Goal: Navigation & Orientation: Go to known website

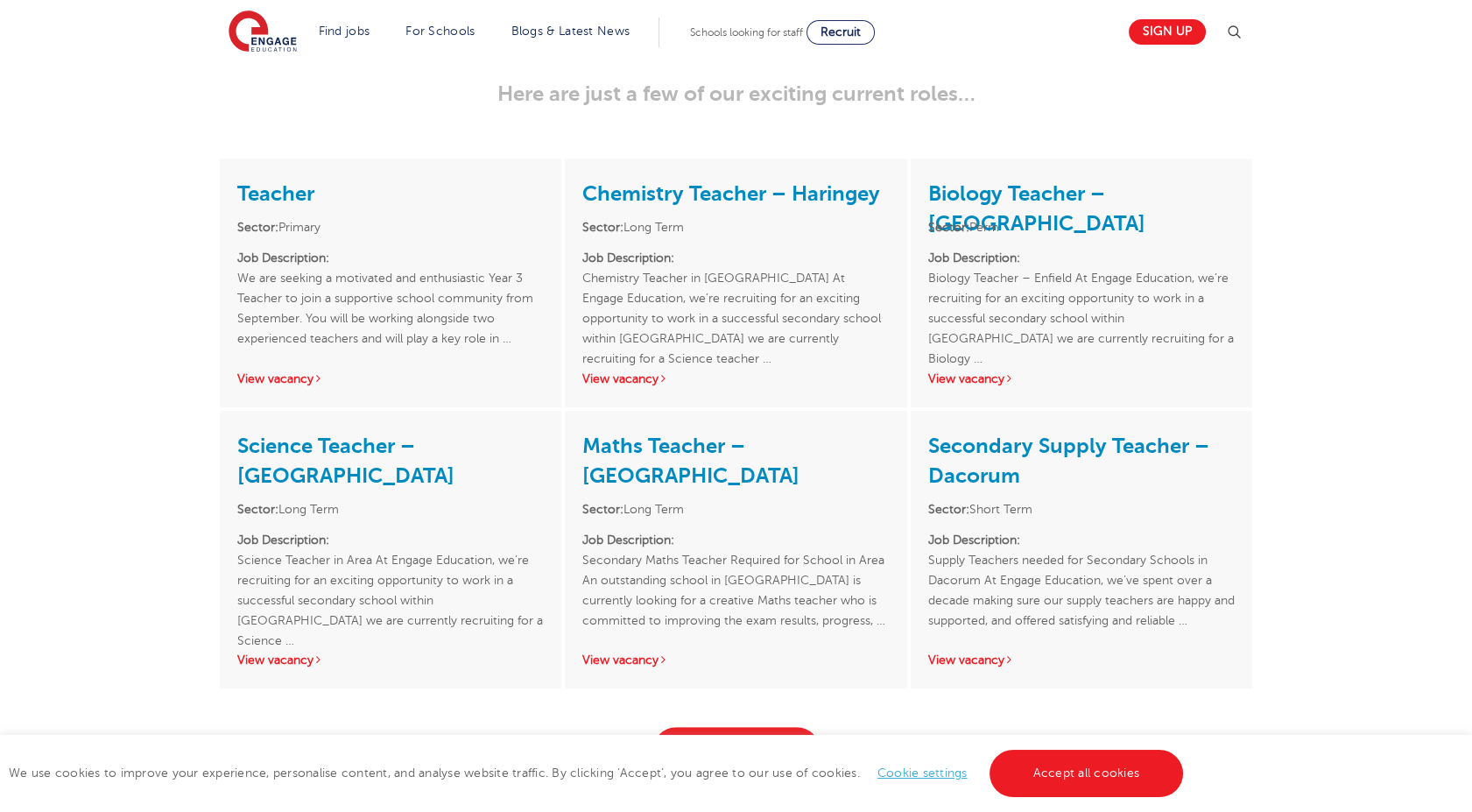
scroll to position [2548, 0]
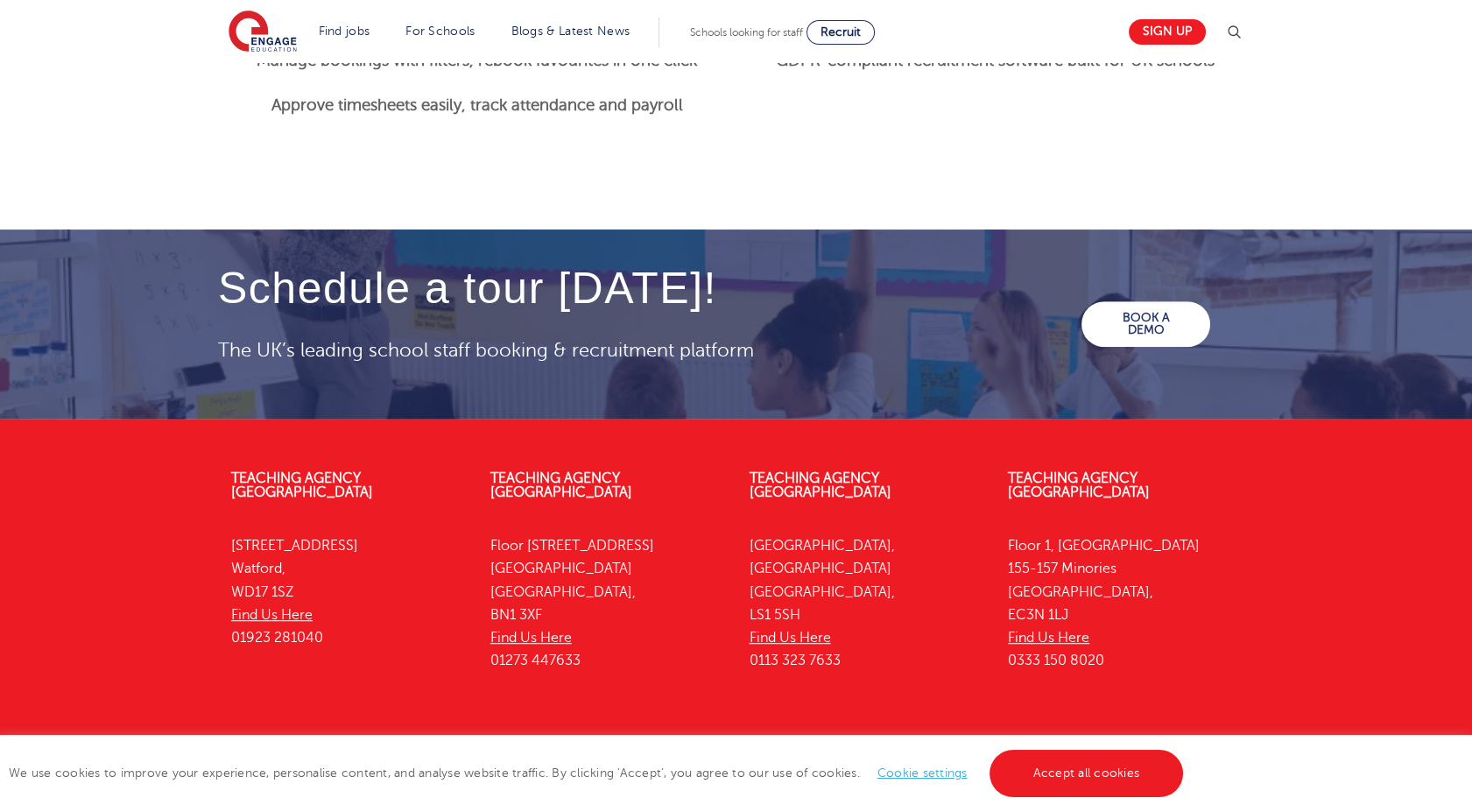
scroll to position [2385, 0]
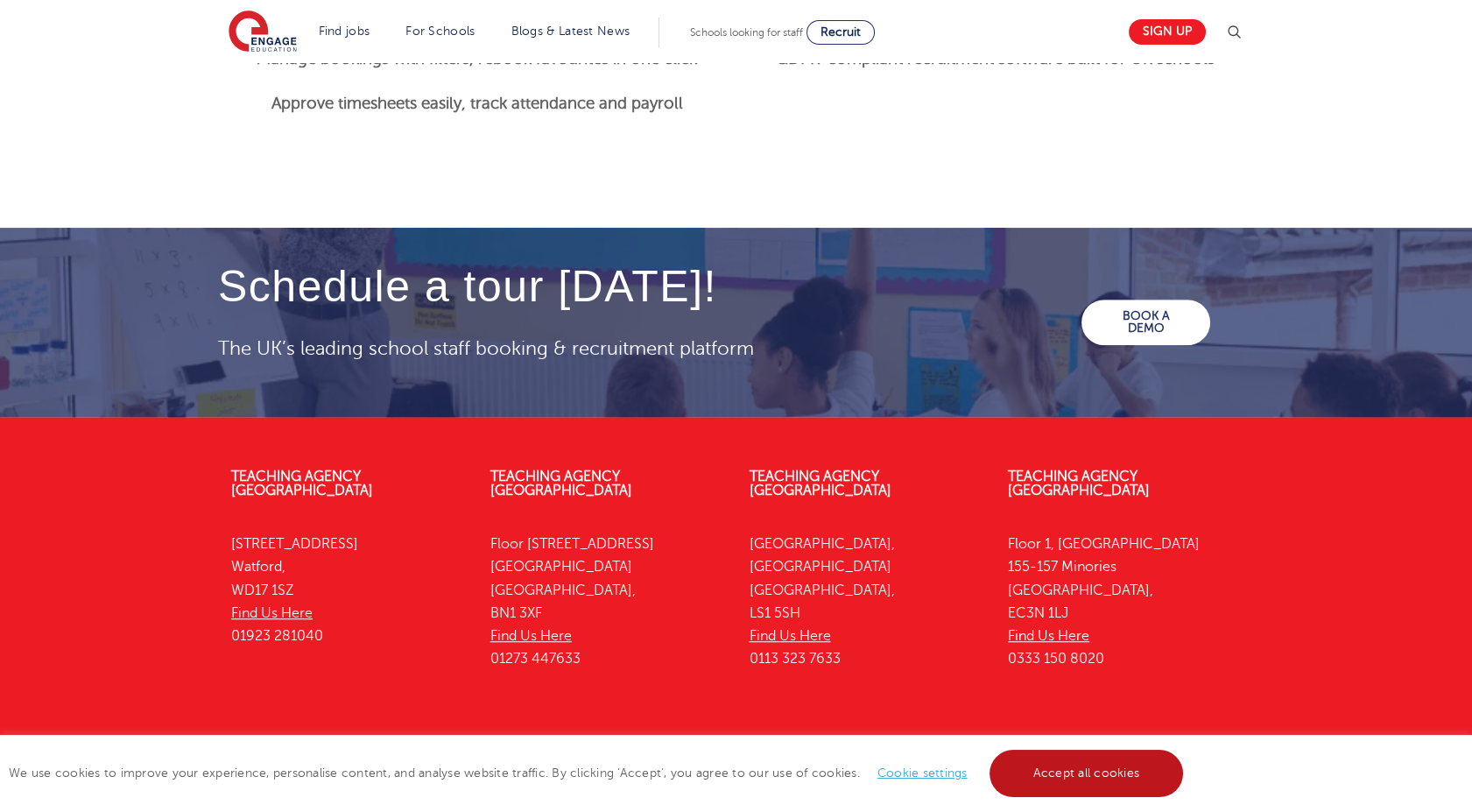
click at [1105, 776] on link "Accept all cookies" at bounding box center [1087, 773] width 194 height 48
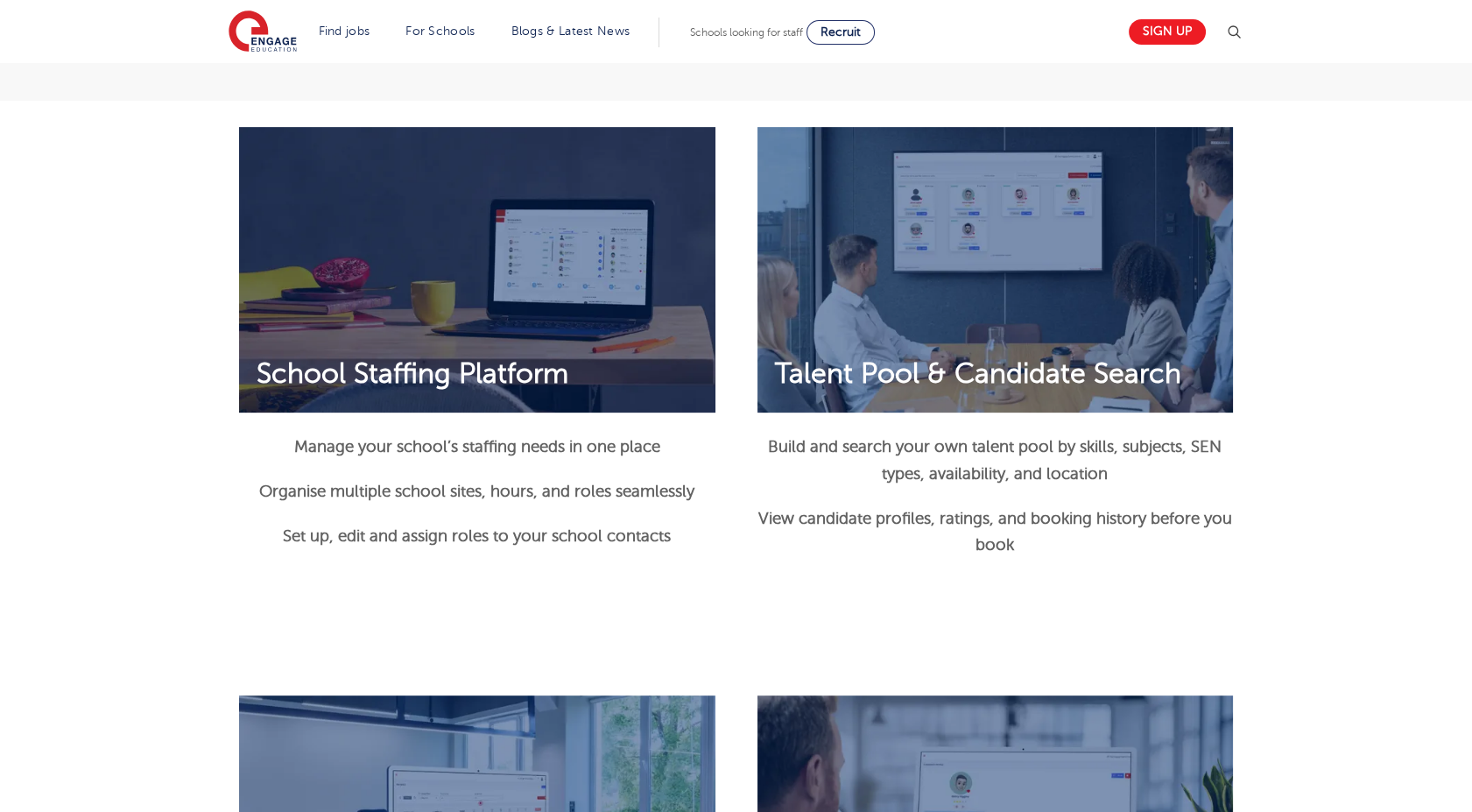
scroll to position [1384, 0]
drag, startPoint x: 1091, startPoint y: 3, endPoint x: 997, endPoint y: 80, distance: 121.5
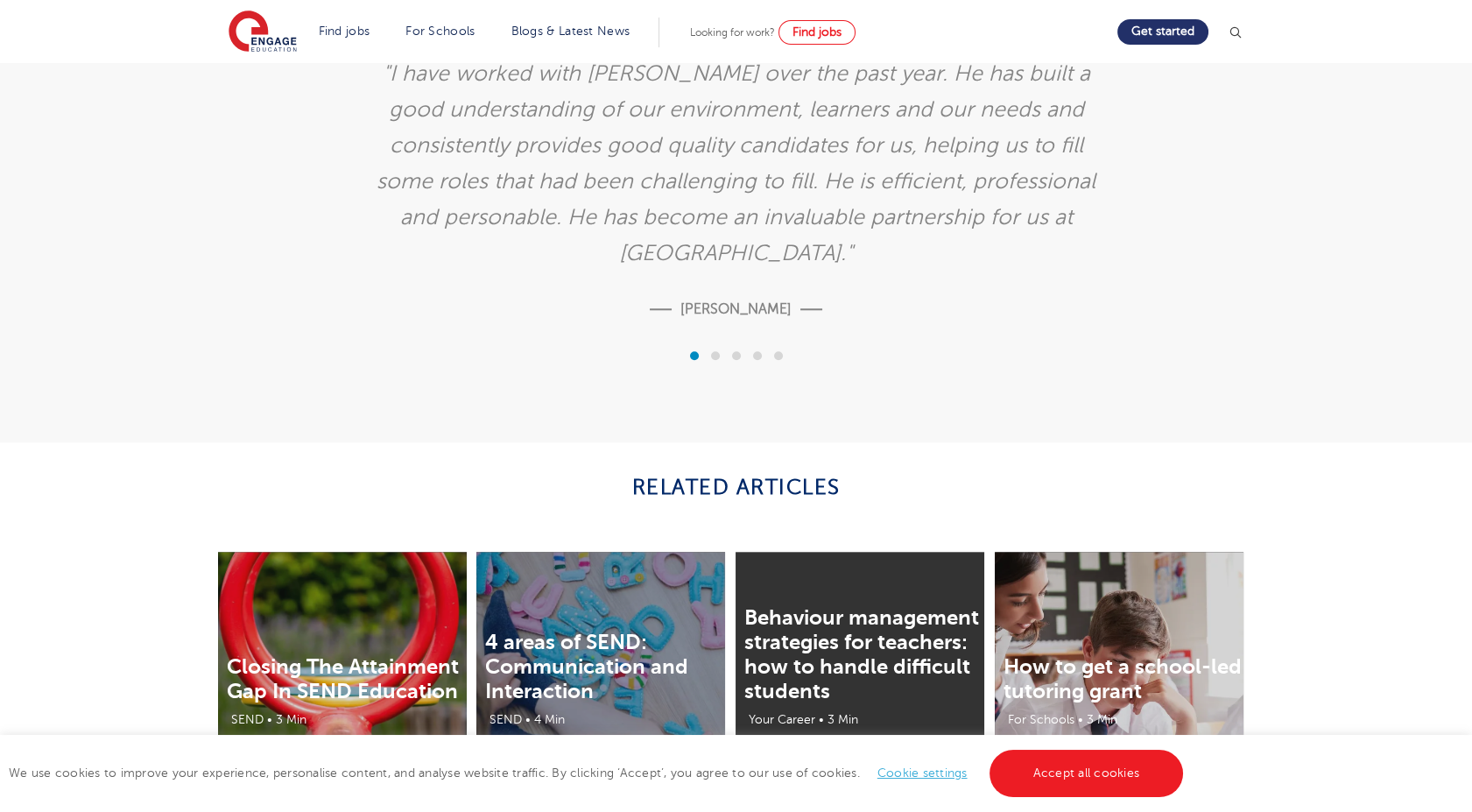
scroll to position [3809, 0]
